Goal: Task Accomplishment & Management: Manage account settings

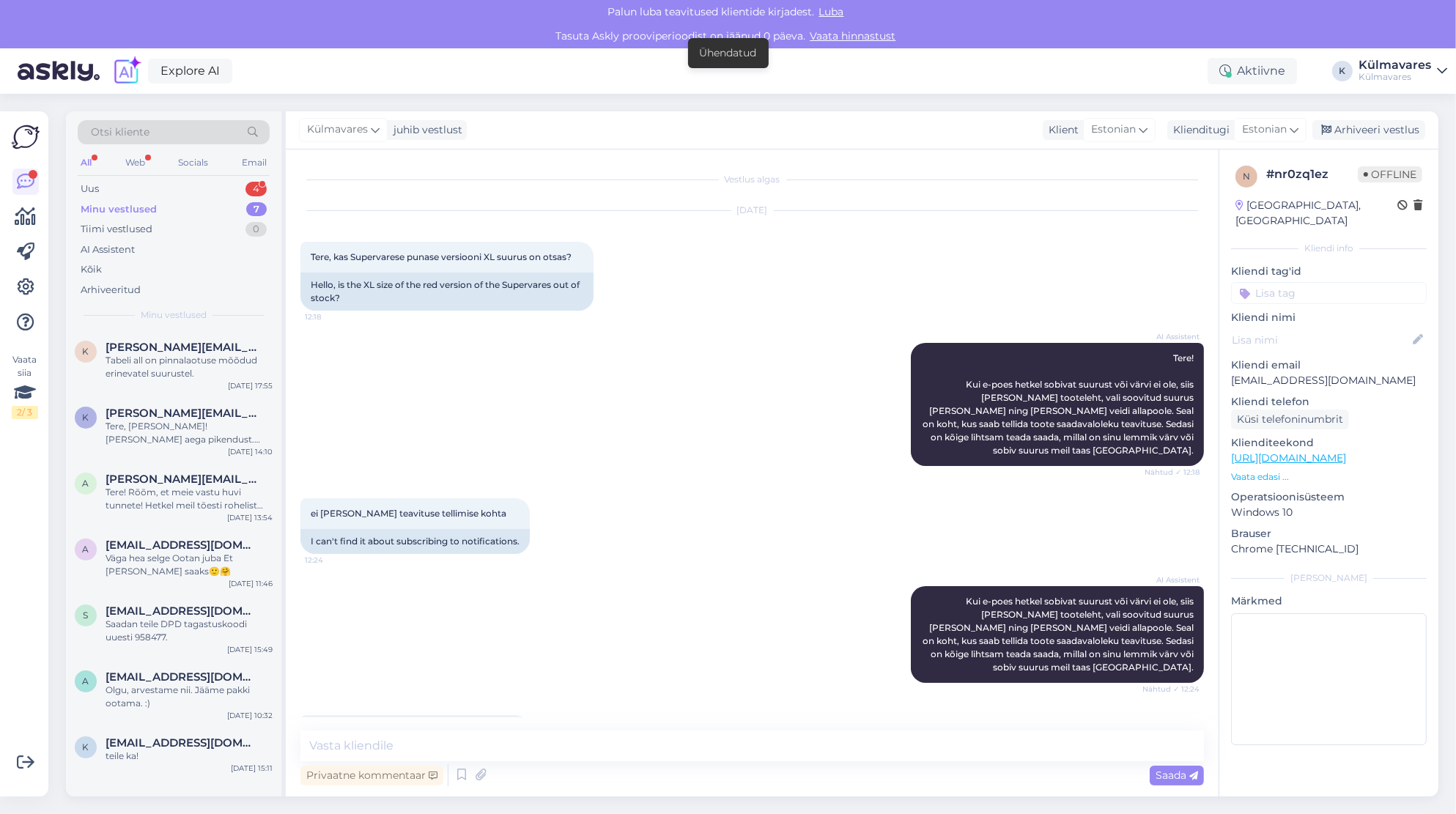
scroll to position [950, 0]
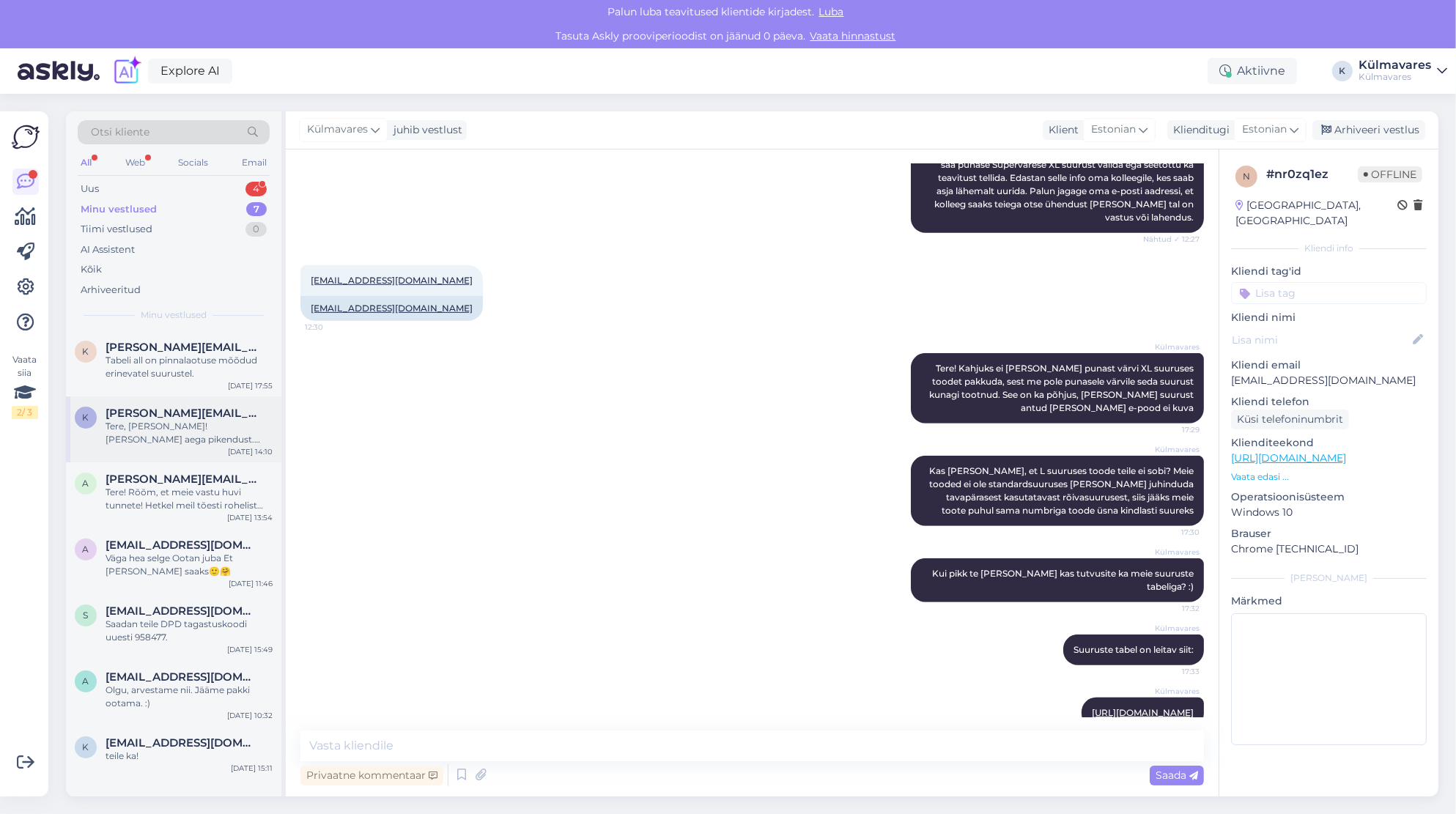
click at [172, 437] on div "Tere, Katre! Palun nädal aega pikendust. Sandra lubas aidata meid paketi ja soo…" at bounding box center [189, 433] width 167 height 26
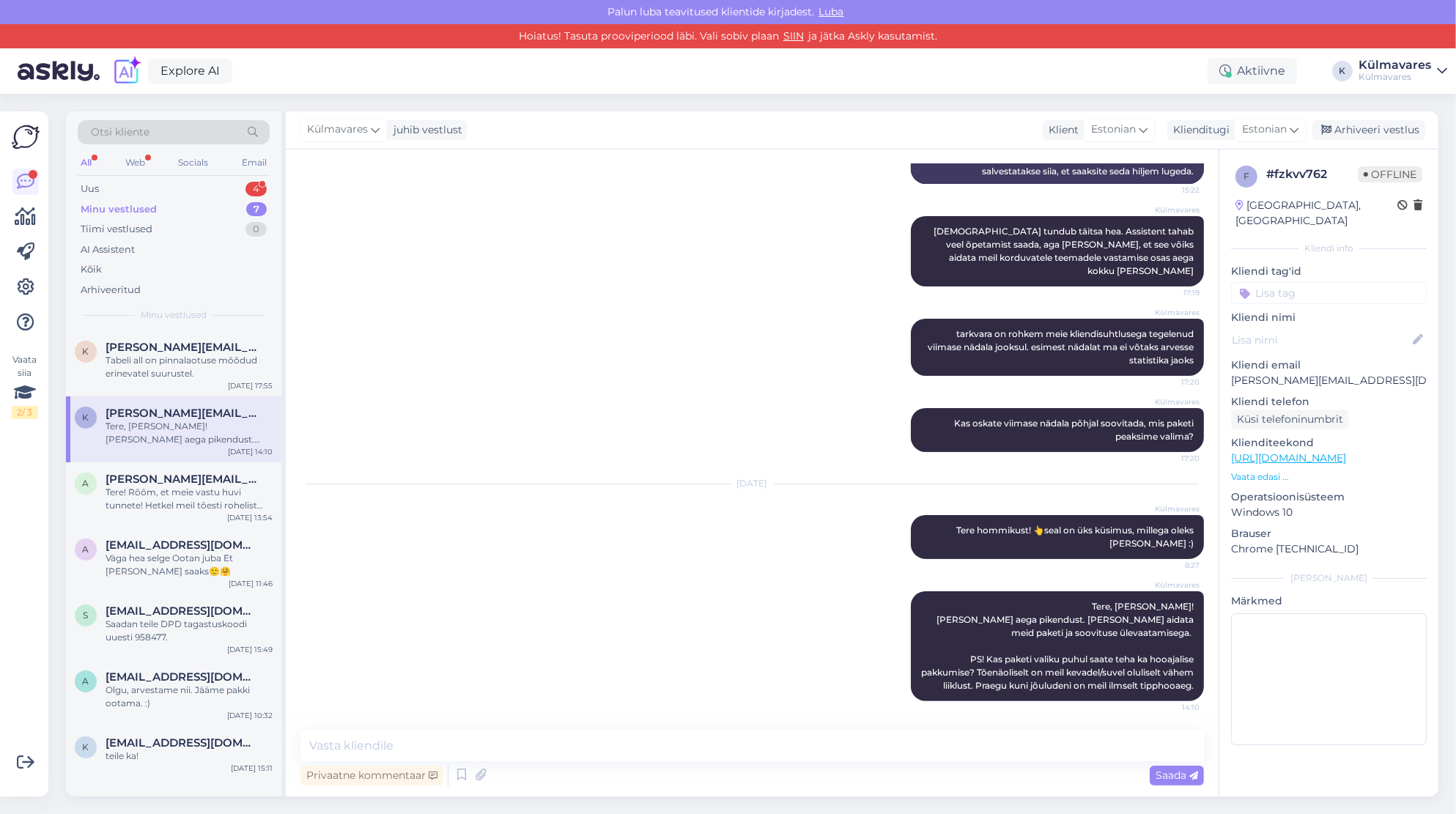
scroll to position [399, 0]
click at [202, 137] on div "Otsi kliente" at bounding box center [174, 131] width 192 height 24
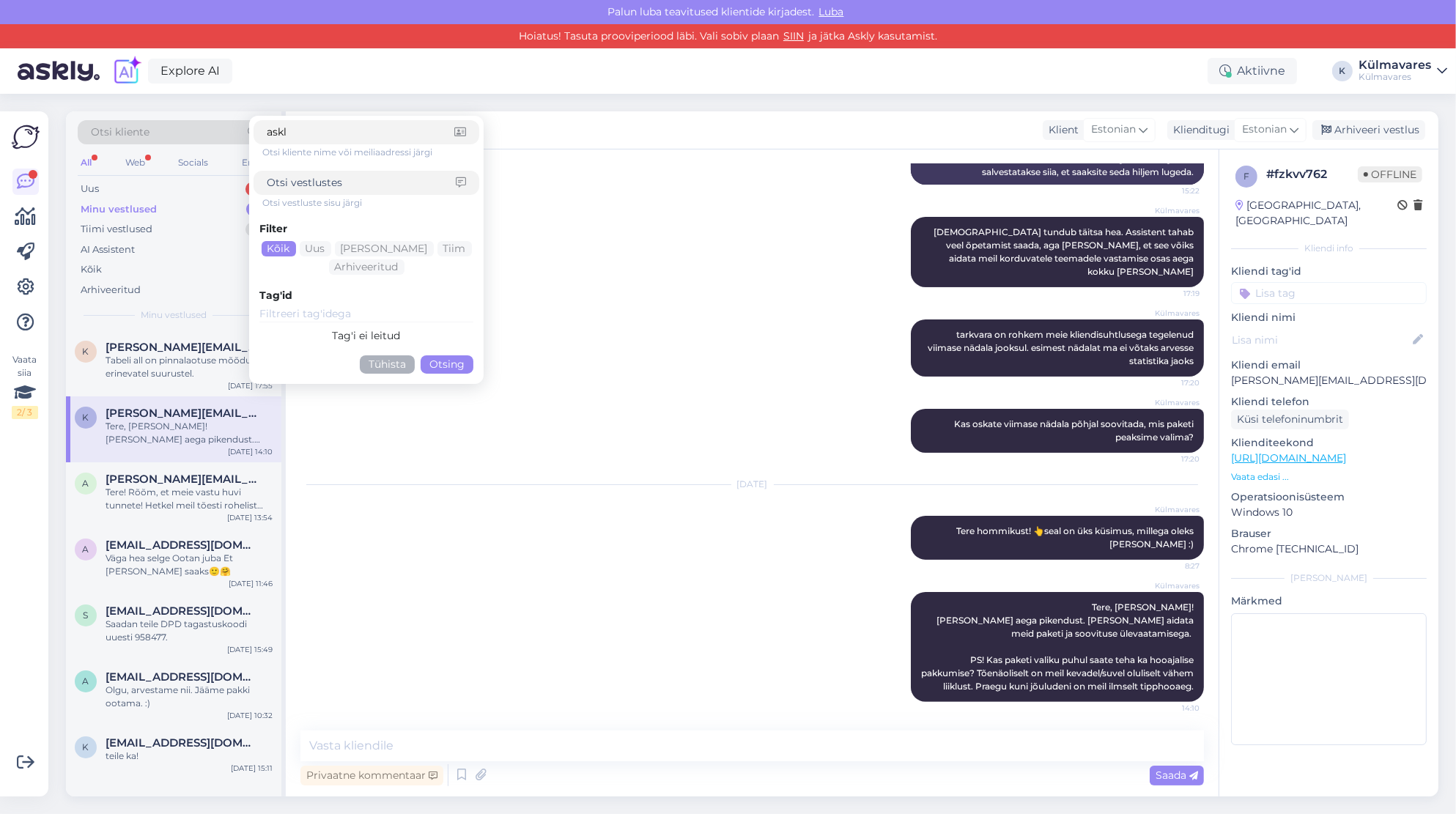
type input "askly"
click button "Otsing" at bounding box center [447, 365] width 53 height 18
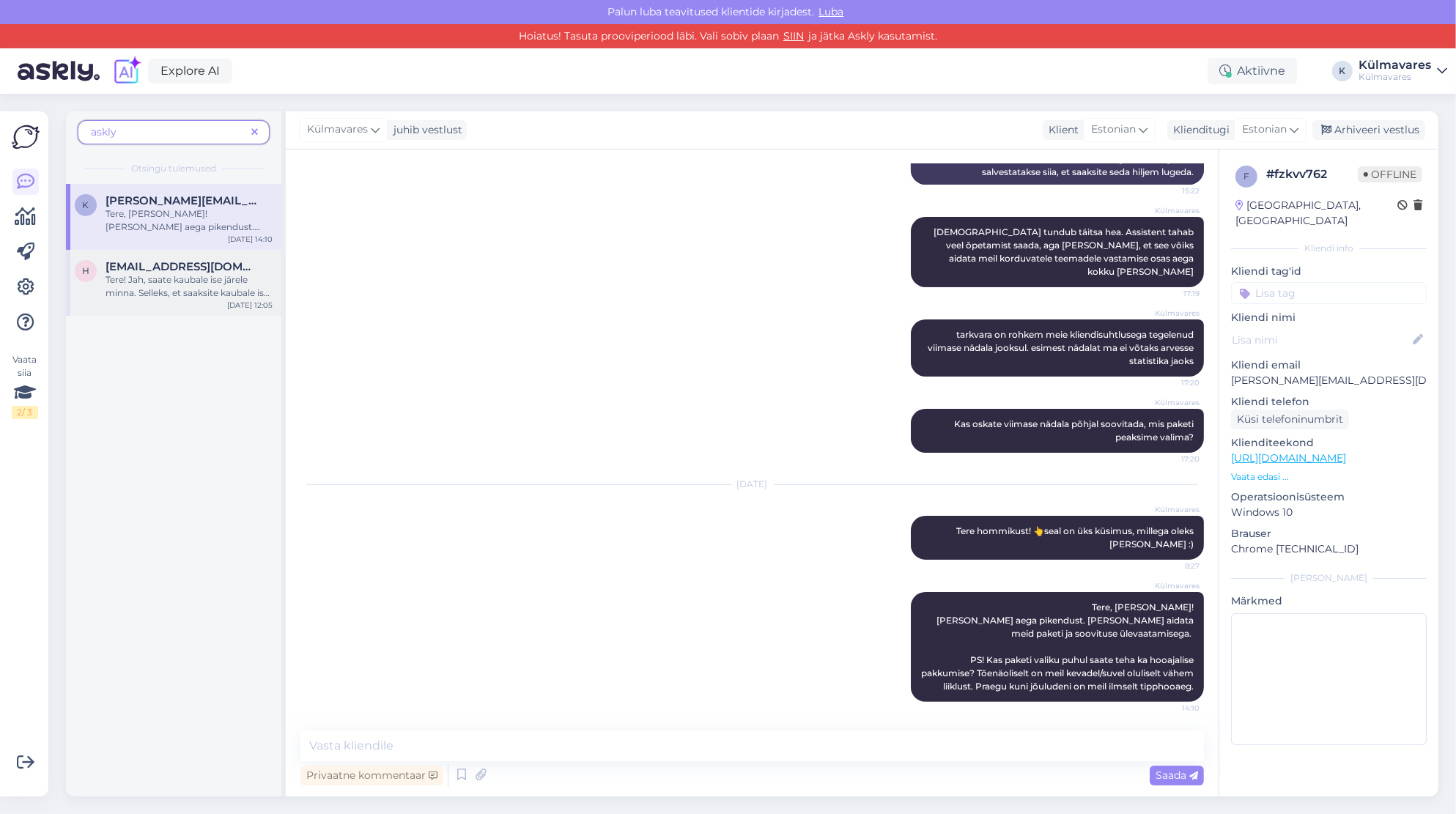
click at [207, 292] on div "Tere! Jah, saate kaubale ise järele minna. Selleks, et saaksite kaubale ise mei…" at bounding box center [189, 286] width 167 height 26
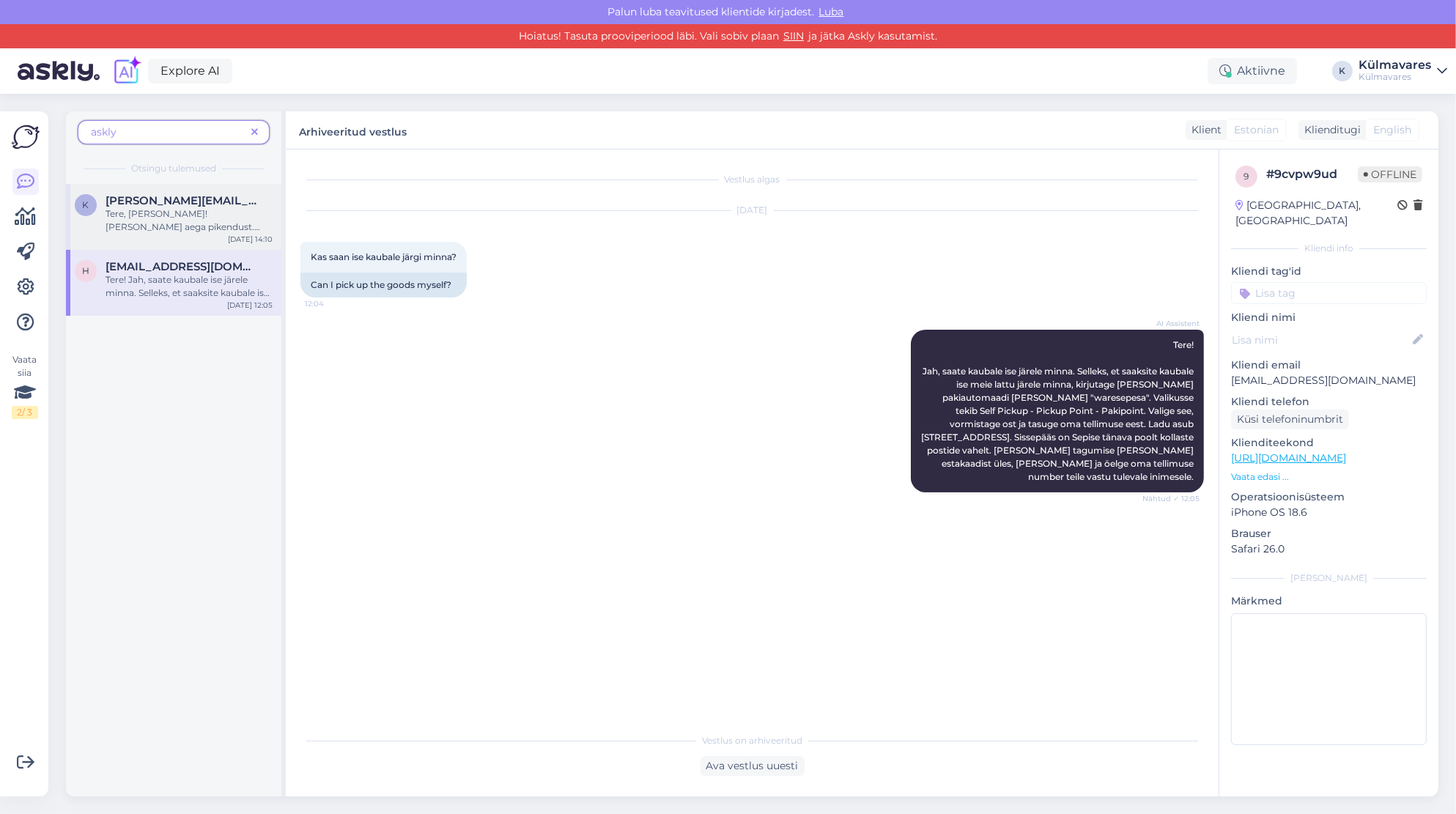
click at [174, 224] on div "Tere, Katre! Palun nädal aega pikendust. Sandra lubas aidata meid paketi ja soo…" at bounding box center [189, 220] width 167 height 26
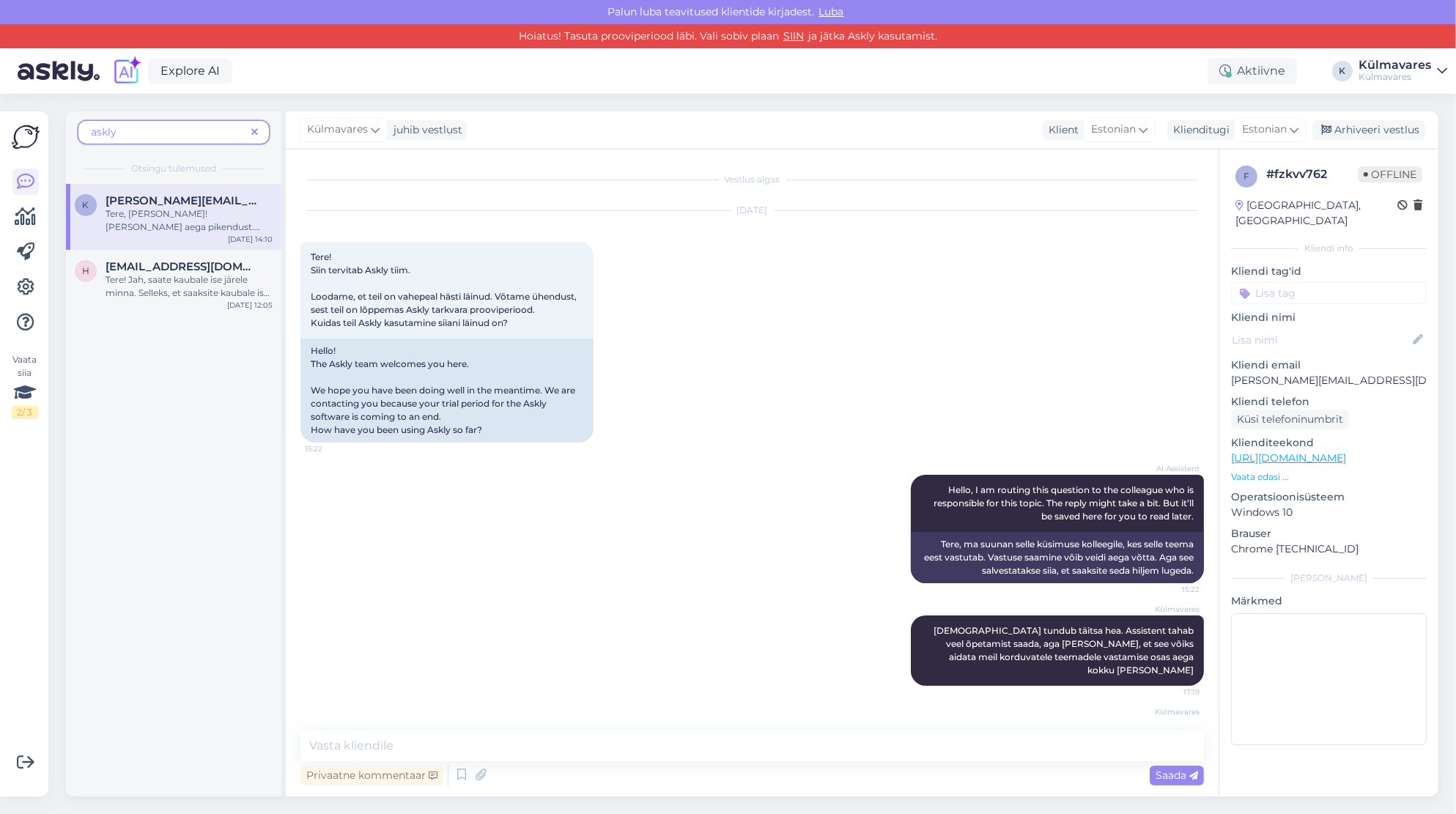
scroll to position [399, 0]
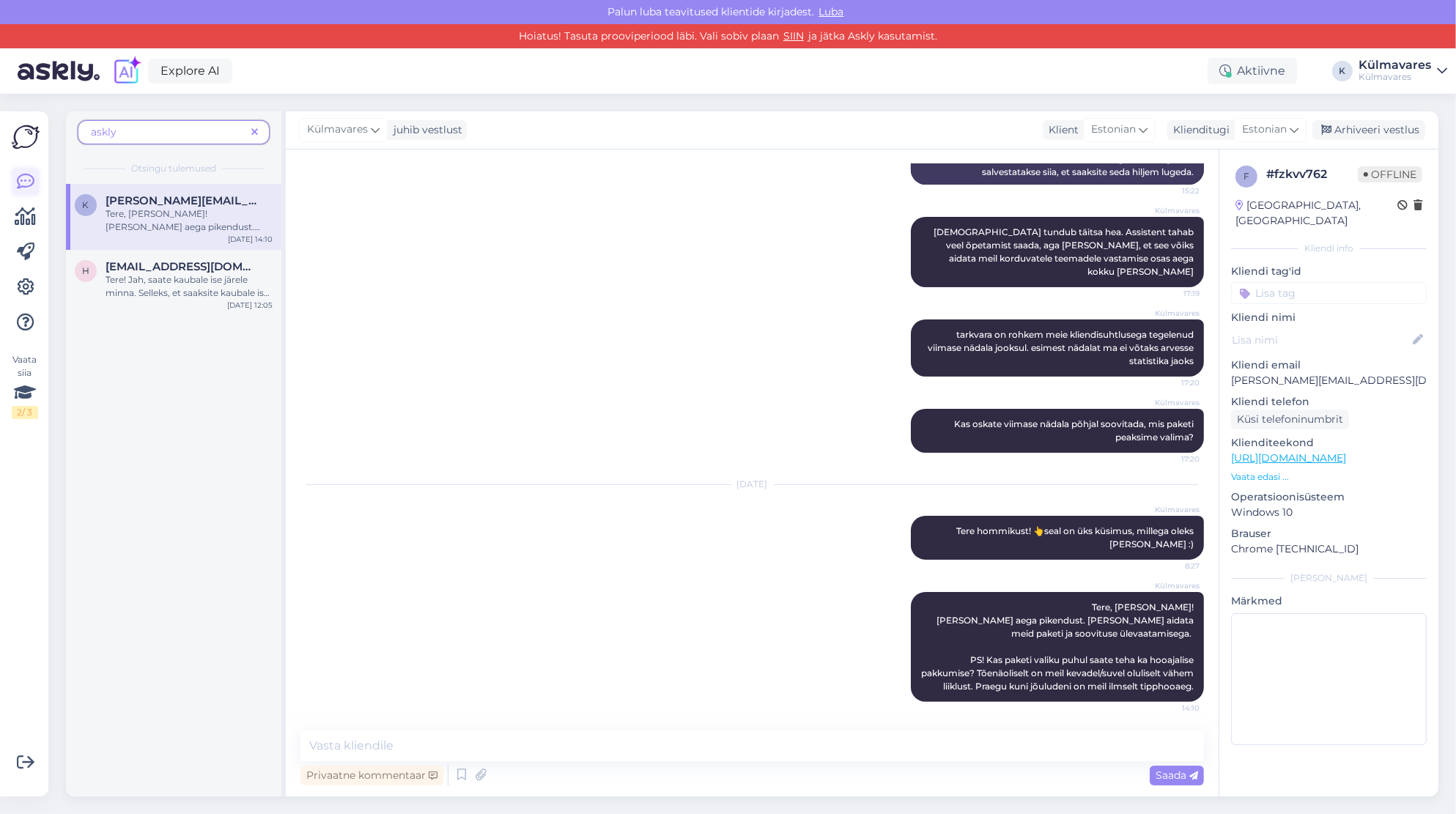
click at [22, 175] on icon at bounding box center [26, 181] width 18 height 18
click at [259, 129] on span at bounding box center [255, 131] width 18 height 15
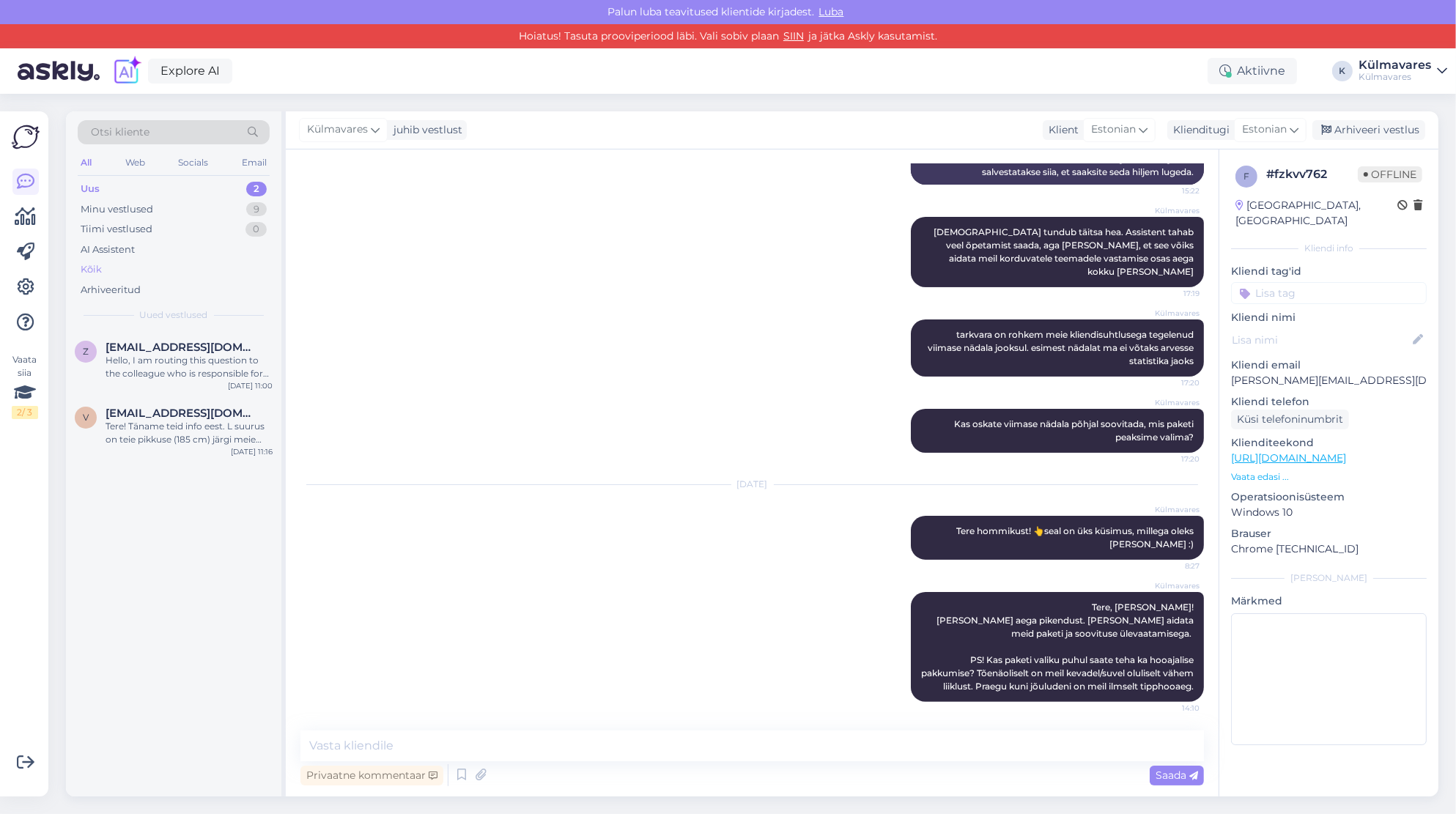
click at [98, 264] on div "Kõik" at bounding box center [92, 270] width 21 height 15
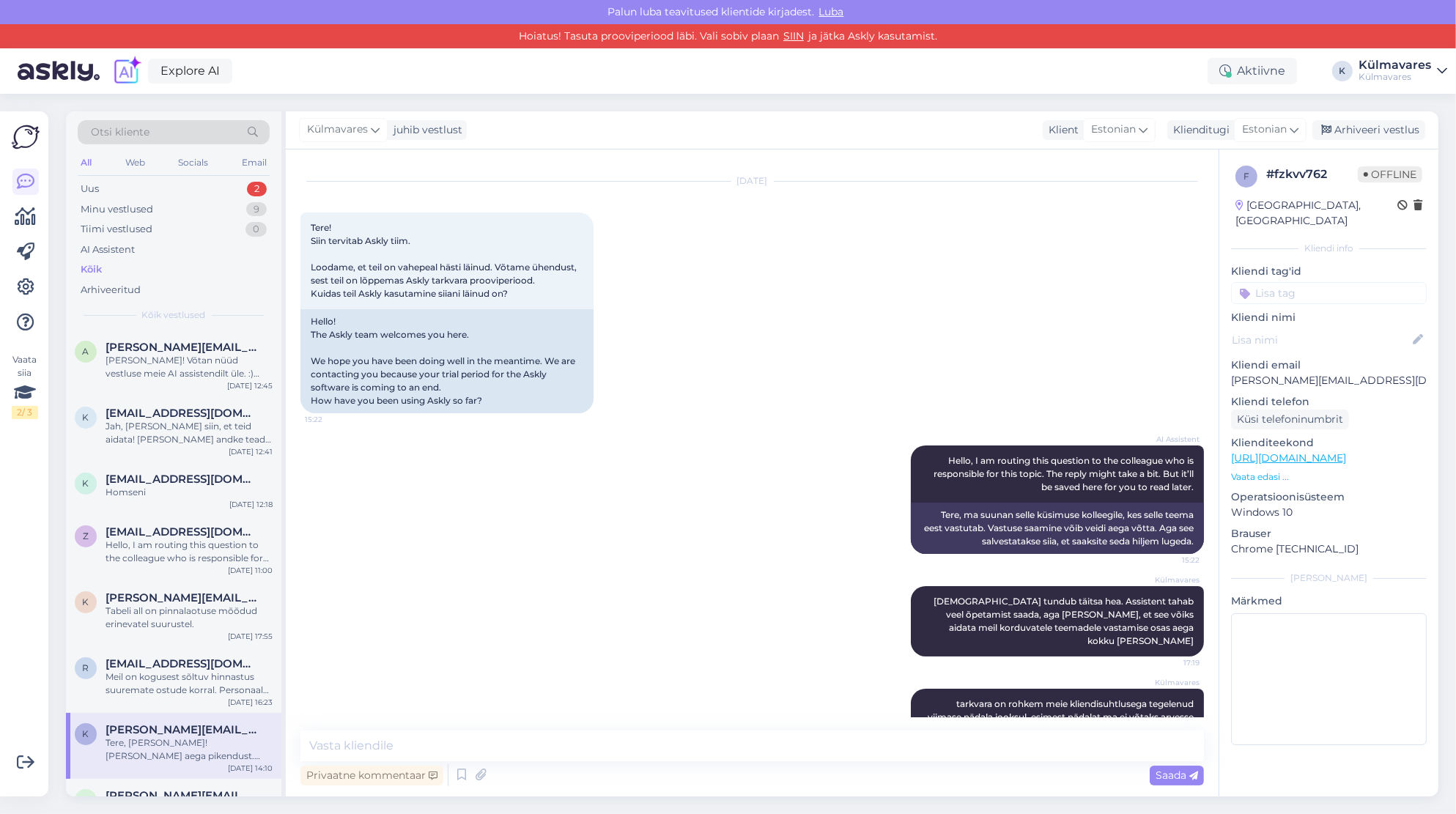
scroll to position [28, 0]
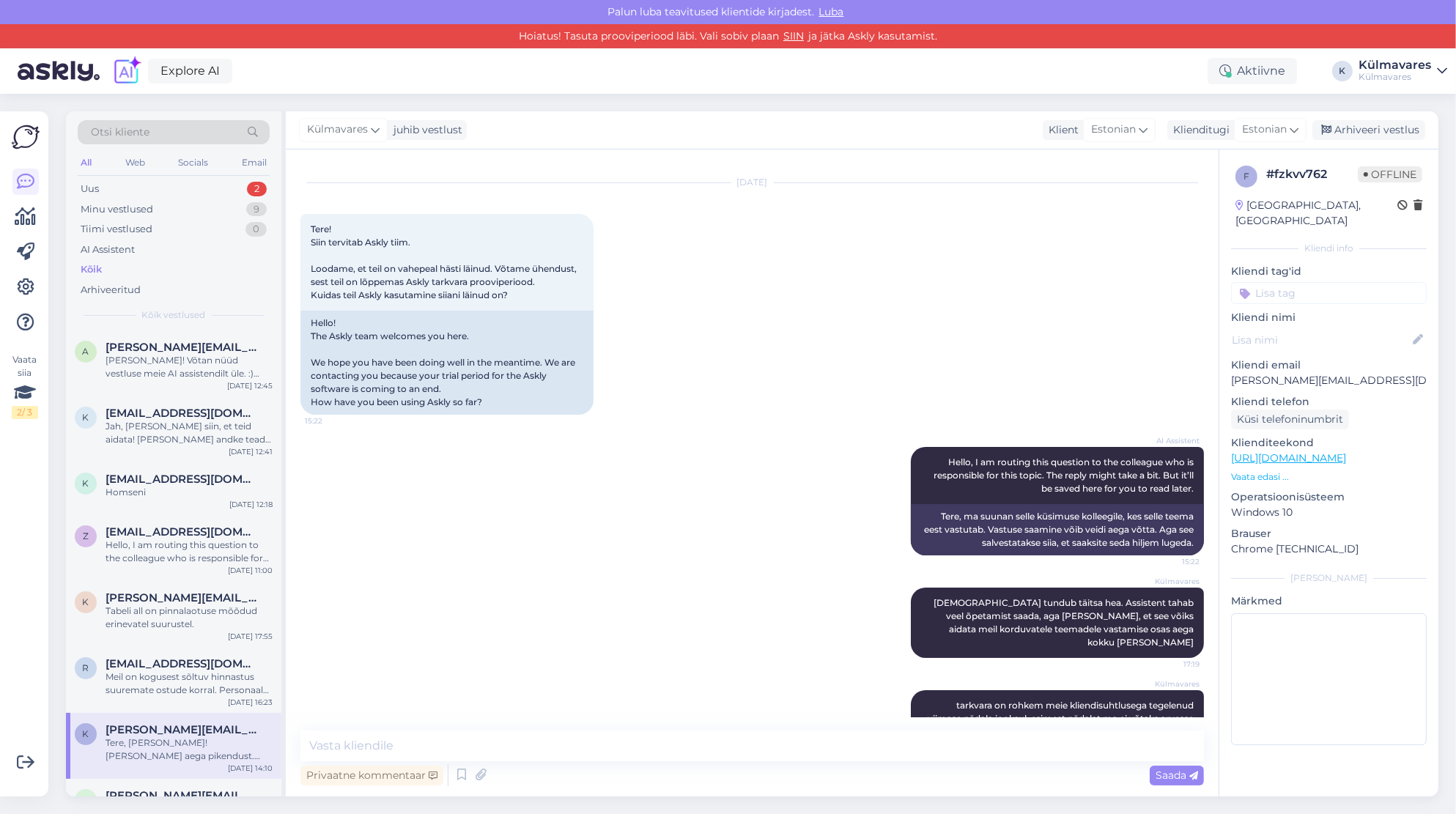
click at [39, 137] on img at bounding box center [26, 137] width 28 height 28
click at [26, 136] on img at bounding box center [26, 137] width 28 height 28
drag, startPoint x: 59, startPoint y: 52, endPoint x: 59, endPoint y: 75, distance: 23.0
click at [59, 52] on img at bounding box center [58, 71] width 82 height 46
click at [60, 75] on img at bounding box center [58, 71] width 82 height 46
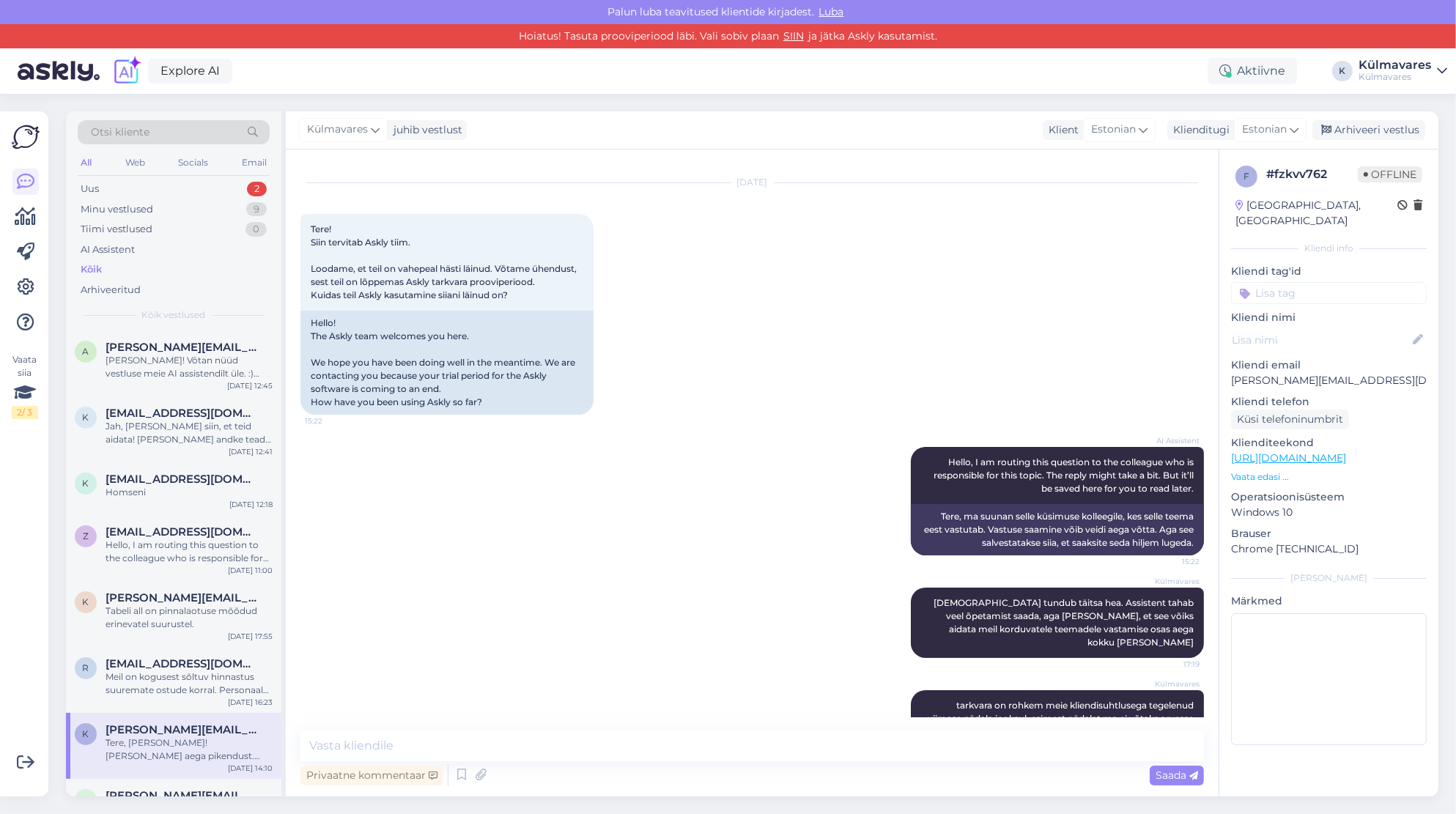
click at [65, 70] on img at bounding box center [58, 71] width 82 height 46
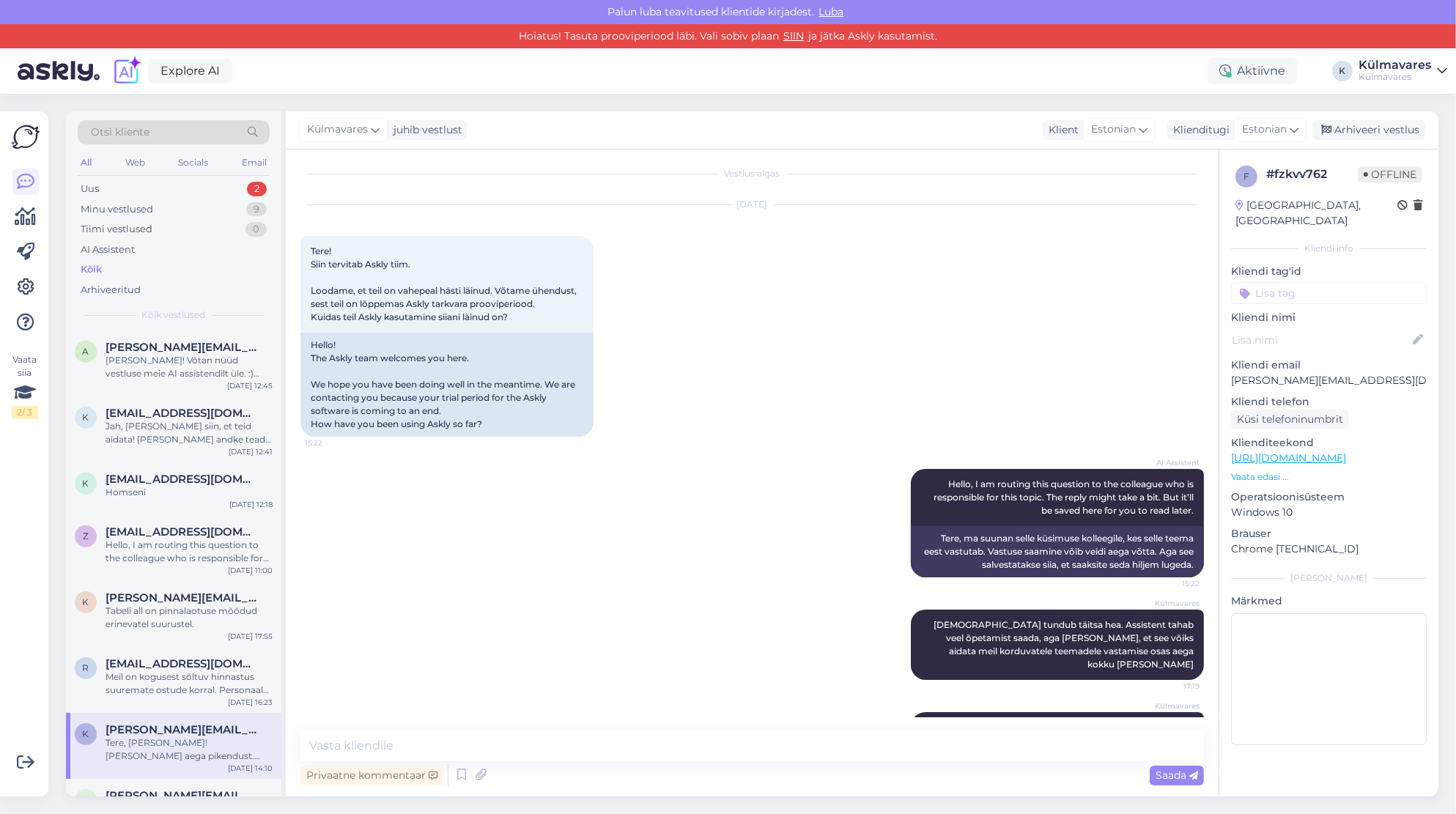
scroll to position [0, 0]
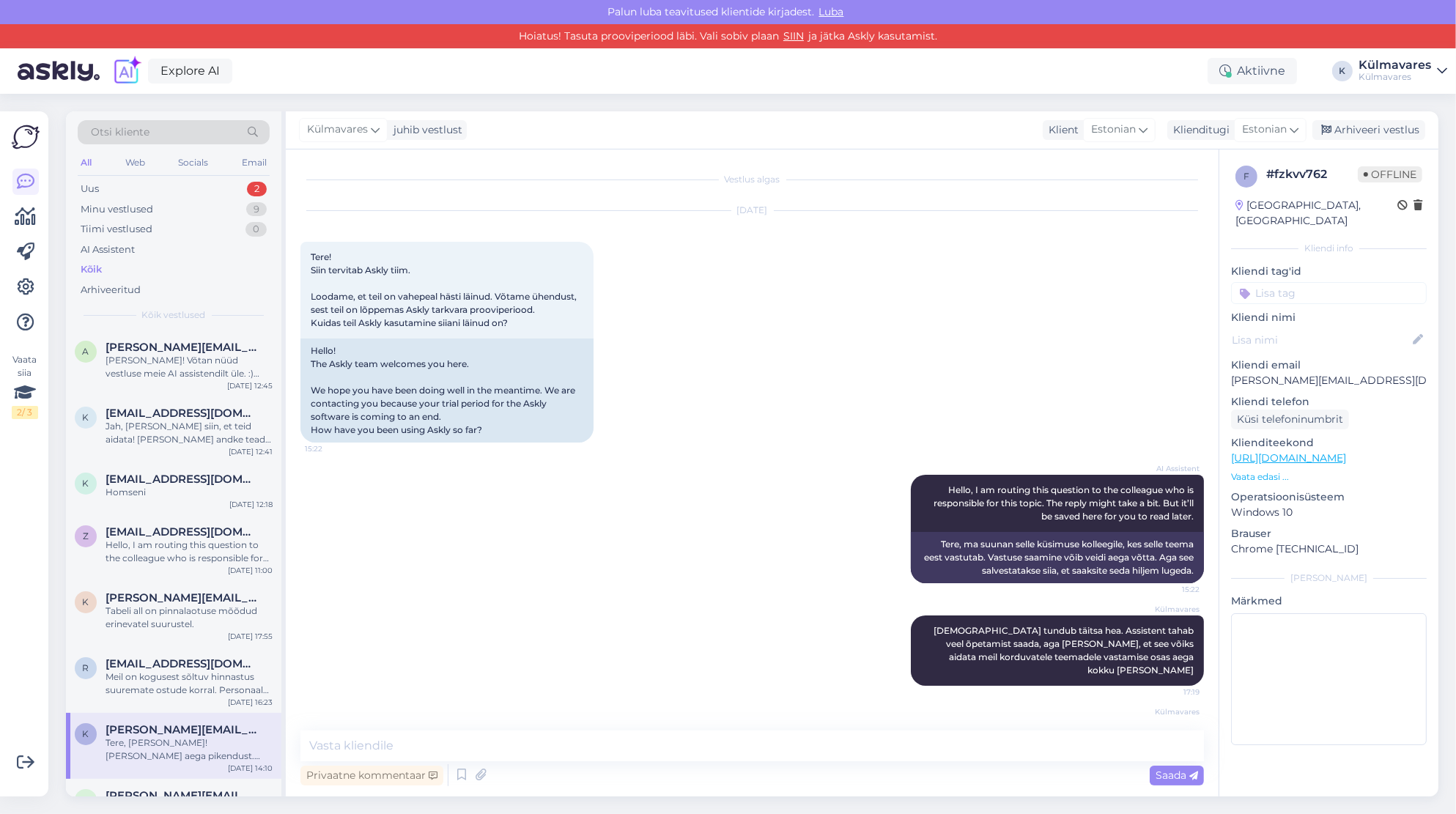
click at [868, 69] on div "Explore AI Aktiivne K Külmavares Külmavares" at bounding box center [728, 71] width 1456 height 46
click at [783, 58] on div "Explore AI Aktiivne K Külmavares Külmavares" at bounding box center [728, 71] width 1456 height 46
click at [730, 71] on div "Explore AI Aktiivne K Külmavares Külmavares" at bounding box center [728, 71] width 1456 height 46
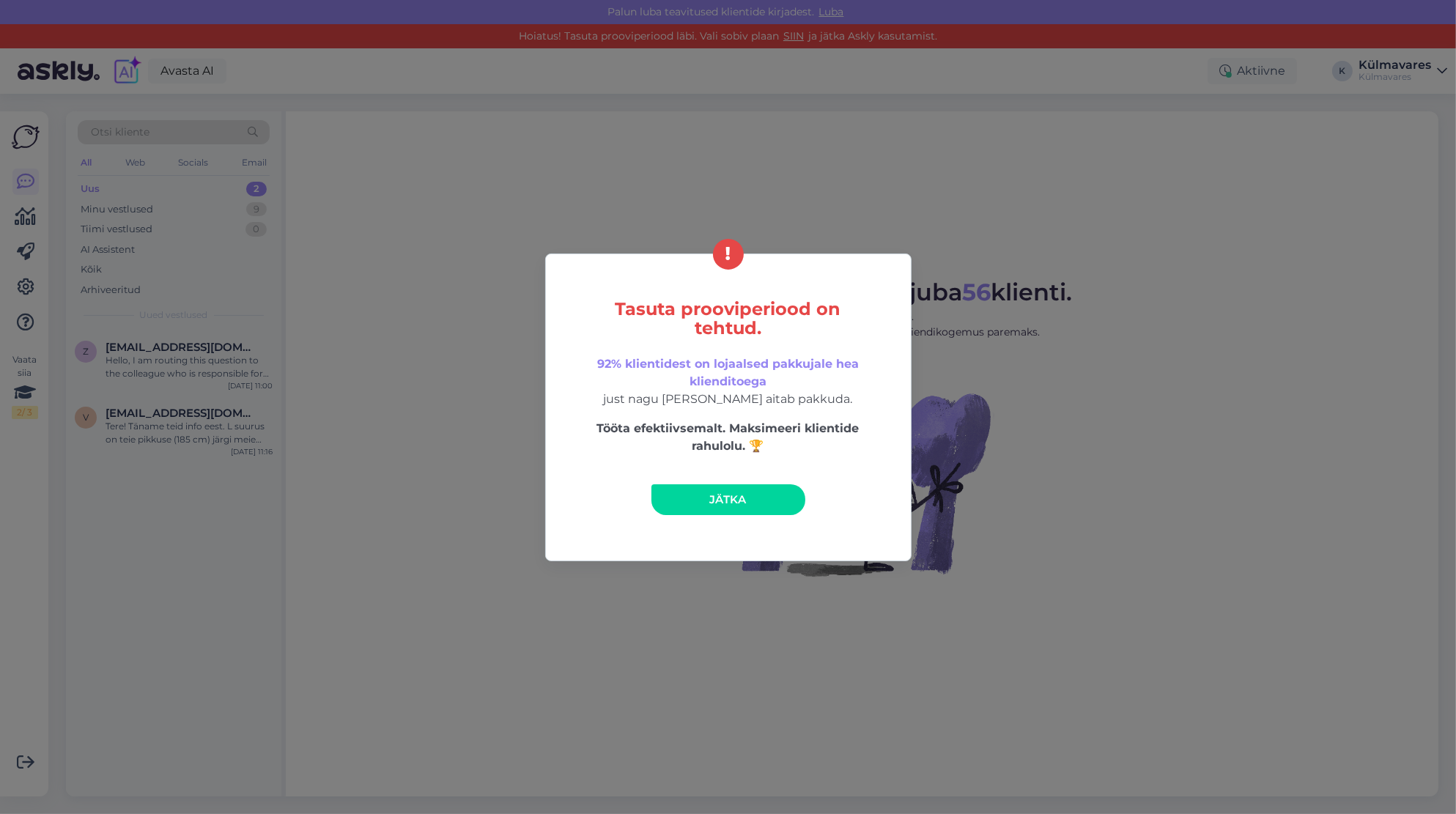
click at [713, 502] on span "Jätka" at bounding box center [728, 500] width 37 height 14
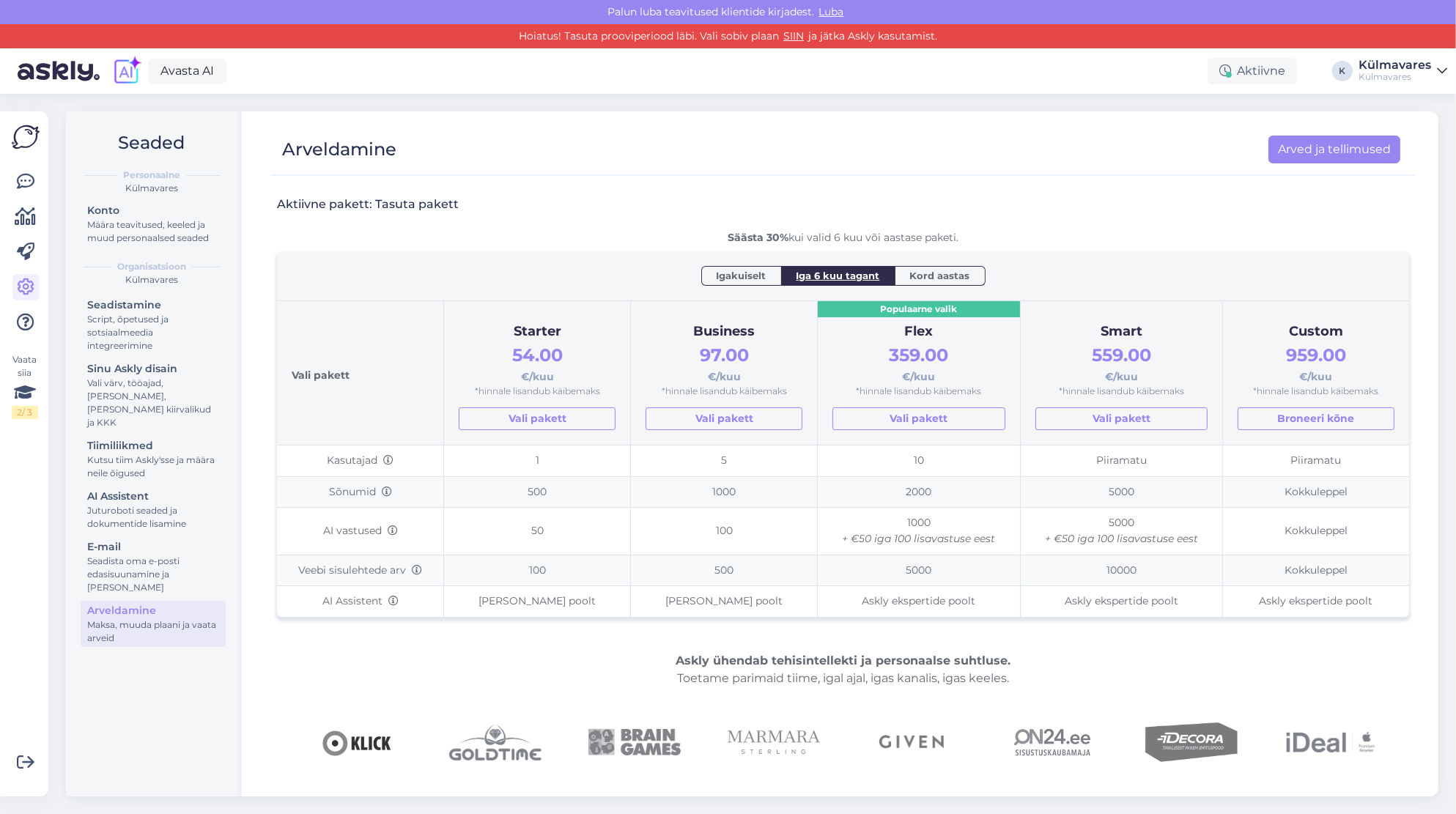
click at [69, 78] on img at bounding box center [58, 71] width 82 height 46
click at [25, 133] on img at bounding box center [26, 137] width 28 height 28
click at [27, 202] on div at bounding box center [26, 252] width 26 height 167
click at [28, 192] on link at bounding box center [26, 181] width 26 height 26
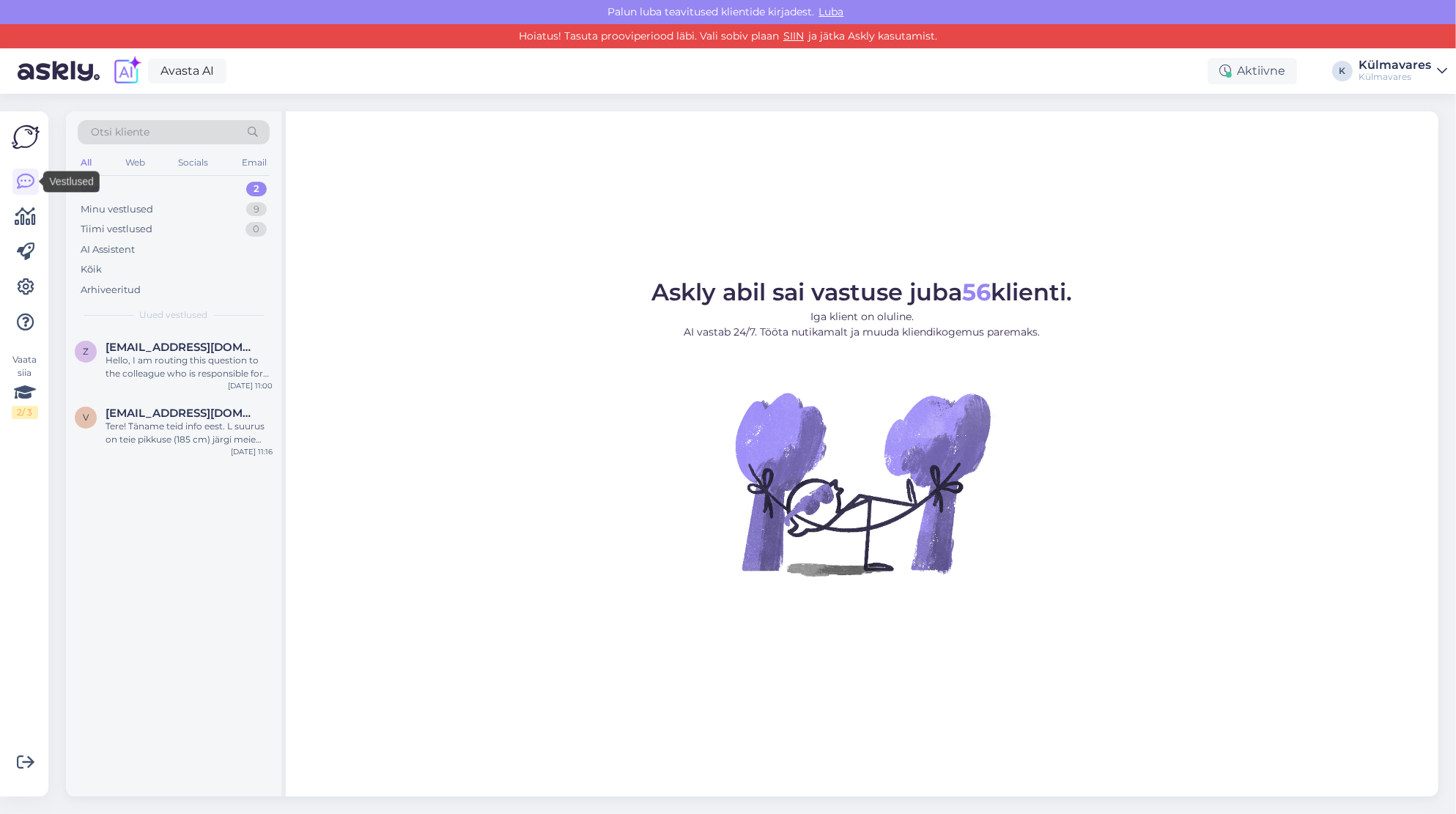
drag, startPoint x: 28, startPoint y: 149, endPoint x: 30, endPoint y: 131, distance: 18.1
click at [28, 146] on img at bounding box center [26, 137] width 28 height 28
click at [30, 131] on img at bounding box center [26, 137] width 28 height 28
click at [24, 177] on icon at bounding box center [26, 181] width 18 height 18
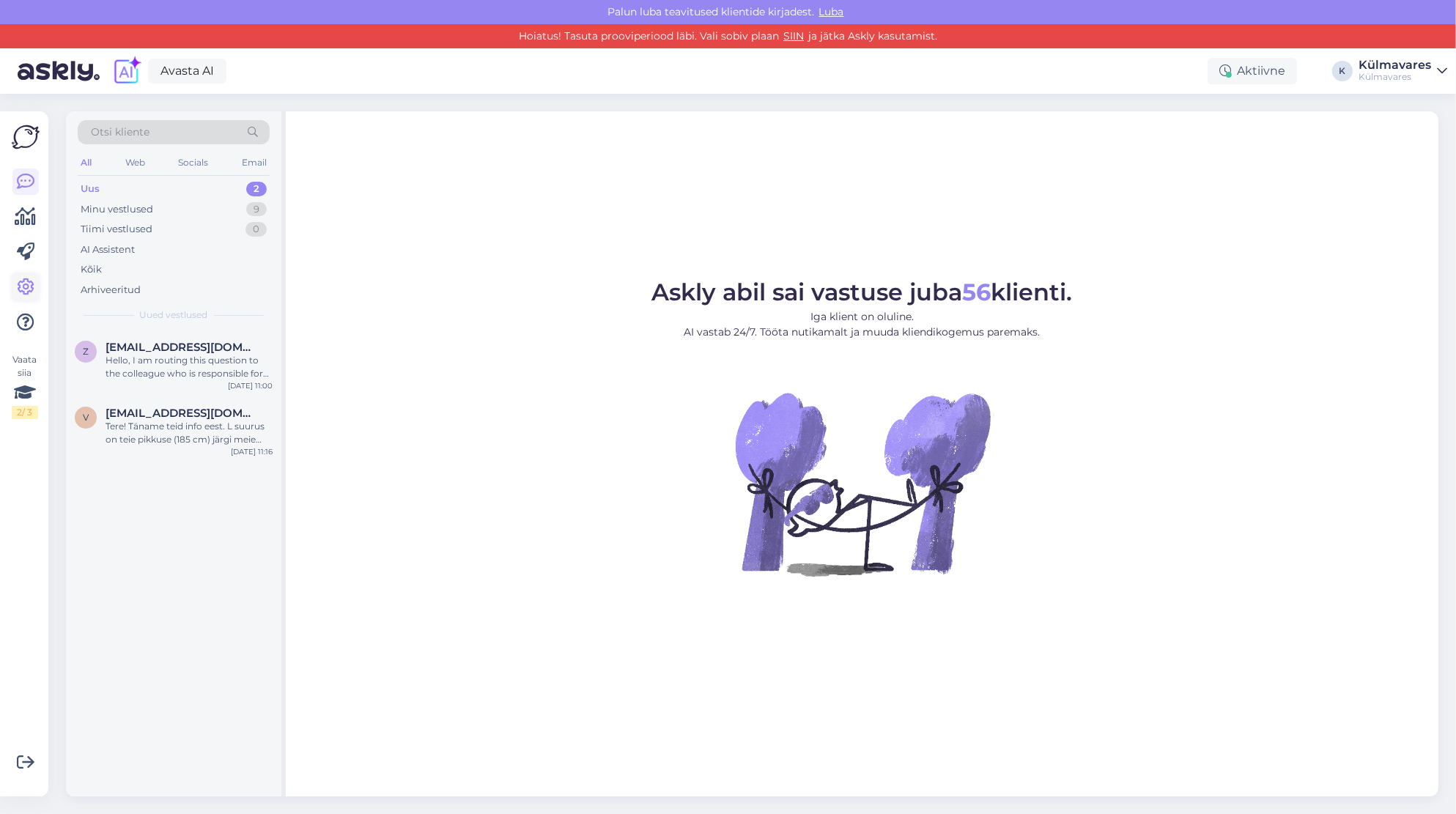
click at [30, 284] on icon at bounding box center [26, 287] width 18 height 18
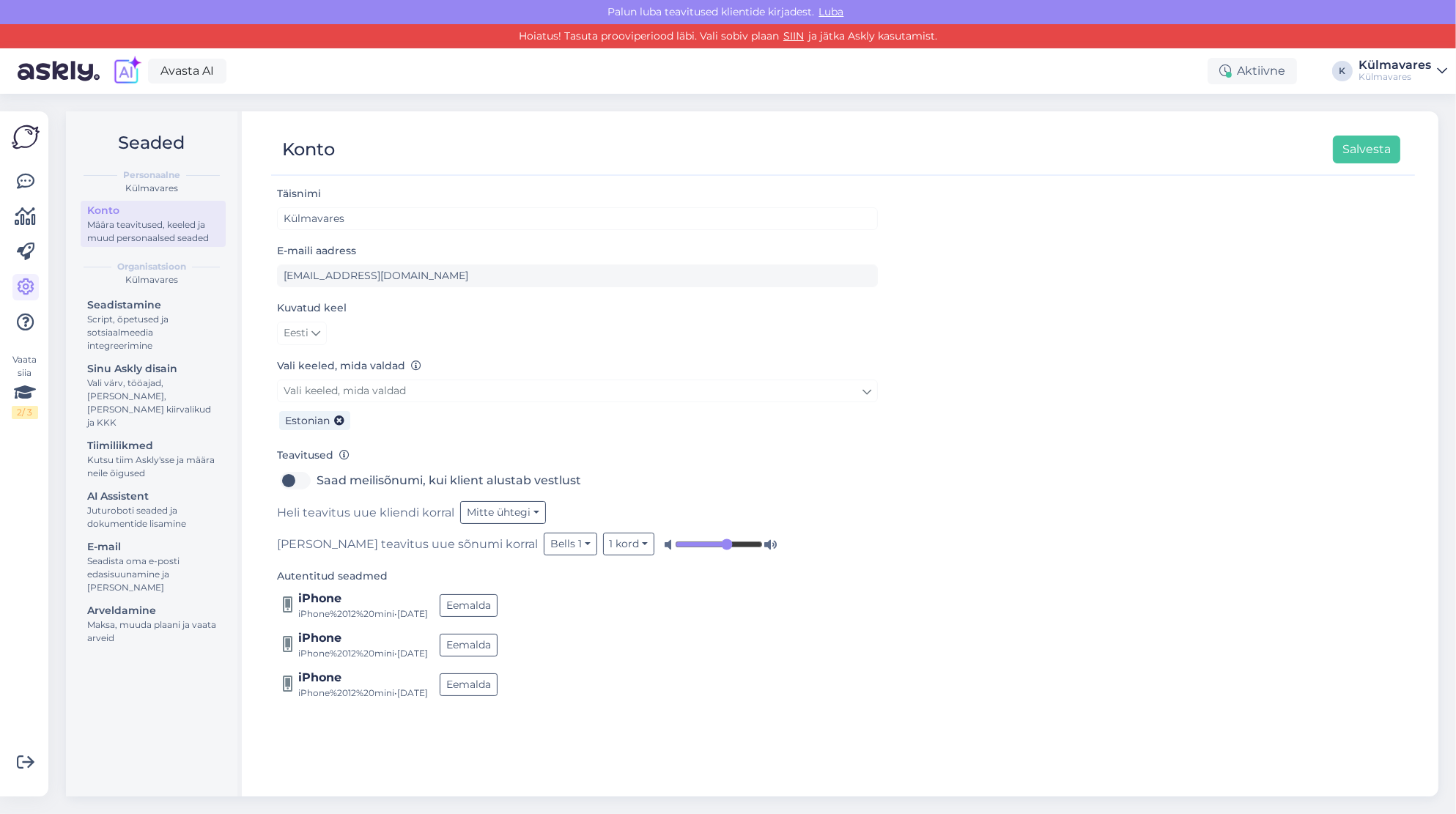
click at [40, 137] on div "Vaata siia 2 / 3 Võimalused Veendu, et Askly loob sulle väärtust. Sulge Ühenda …" at bounding box center [24, 454] width 48 height 685
click at [81, 61] on img at bounding box center [58, 71] width 82 height 46
click at [68, 70] on img at bounding box center [58, 71] width 82 height 46
click at [55, 78] on img at bounding box center [58, 71] width 82 height 46
click at [242, 78] on div "Avasta AI Aktiivne K [PERSON_NAME]" at bounding box center [728, 71] width 1456 height 46
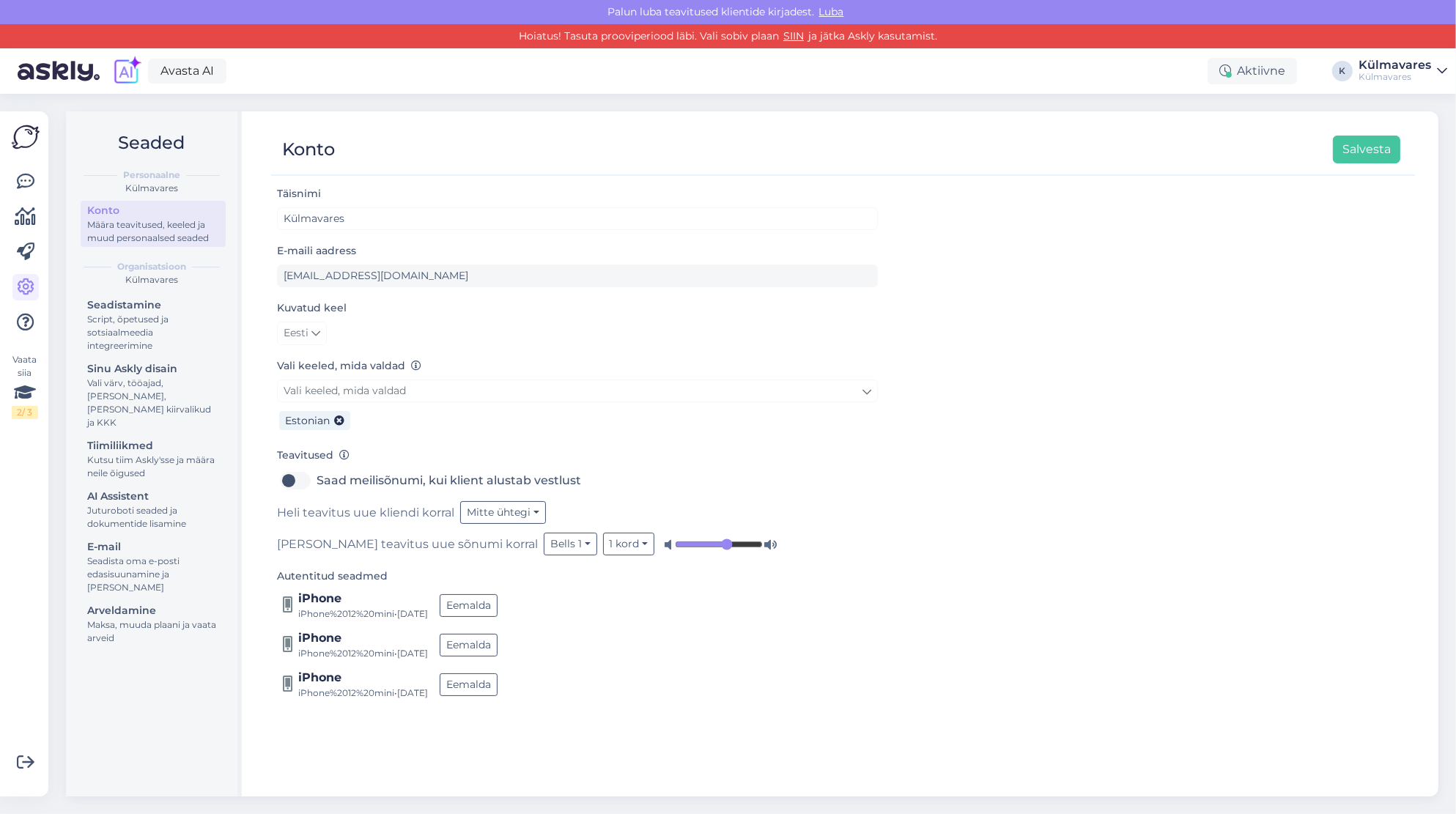
click at [26, 139] on img at bounding box center [26, 137] width 28 height 28
click at [24, 139] on img at bounding box center [26, 137] width 28 height 28
click at [26, 140] on img at bounding box center [26, 137] width 28 height 28
click at [41, 71] on img at bounding box center [58, 71] width 82 height 46
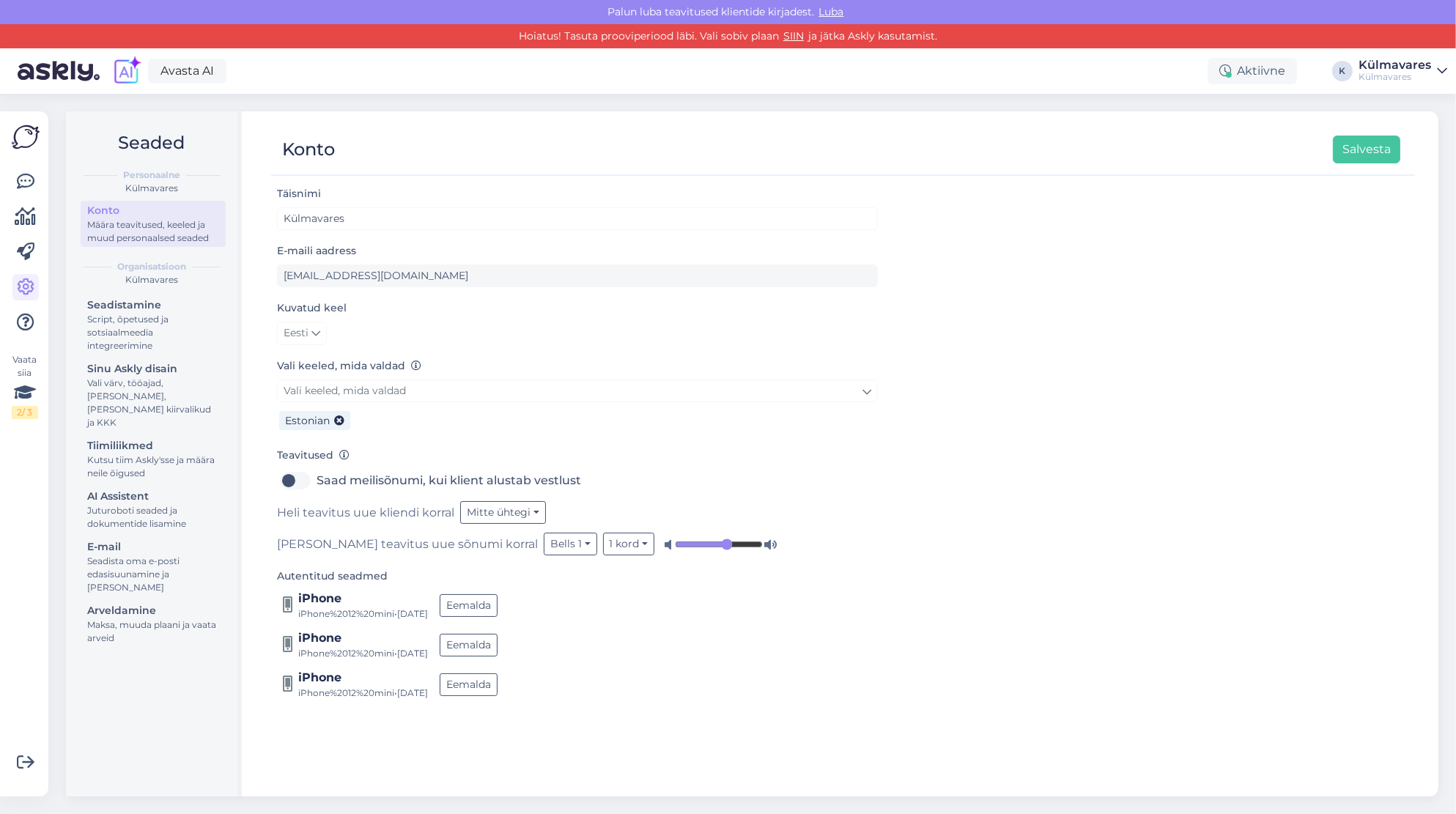
click at [41, 71] on img at bounding box center [58, 71] width 82 height 46
click at [44, 76] on img at bounding box center [58, 71] width 82 height 46
